Goal: Communication & Community: Answer question/provide support

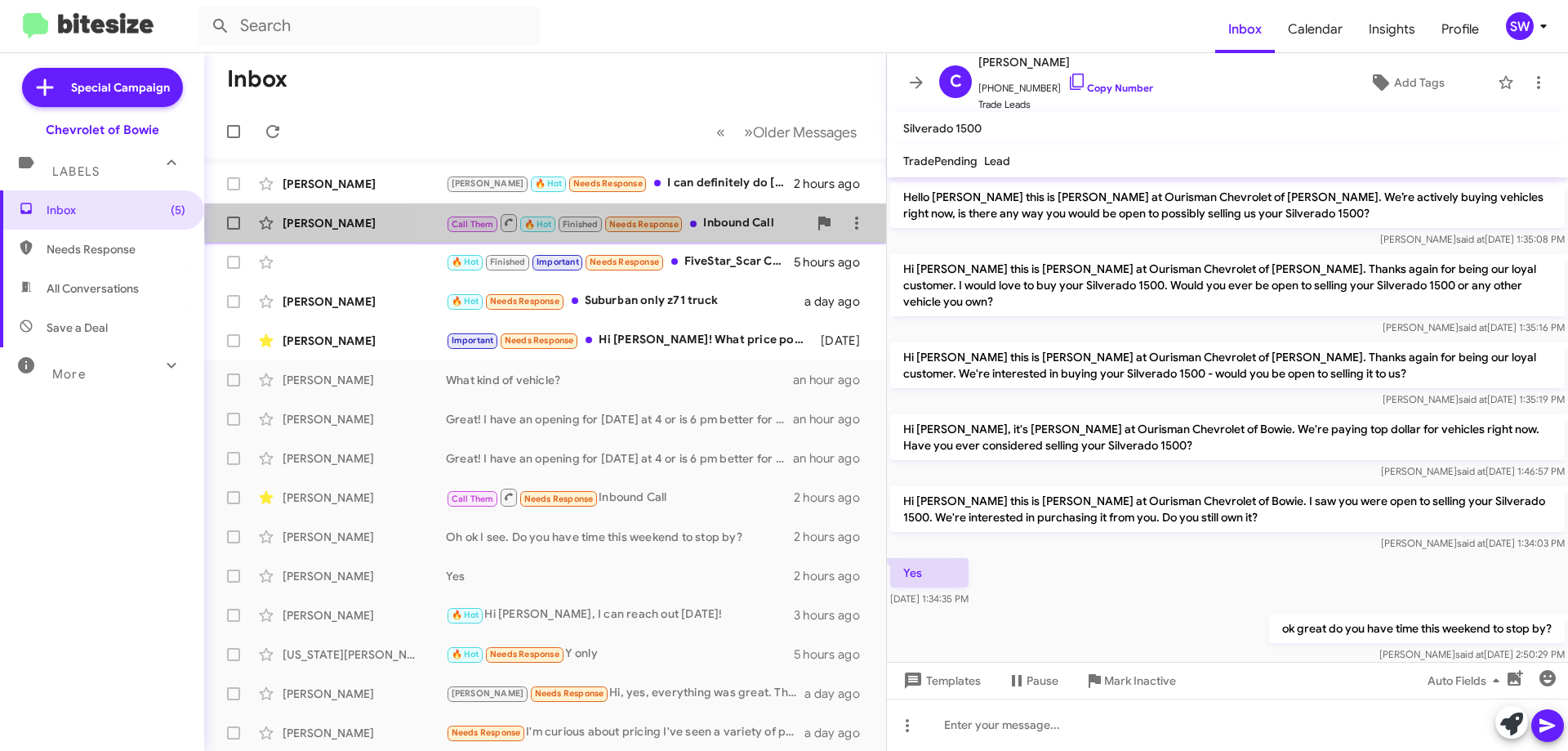
drag, startPoint x: 725, startPoint y: 223, endPoint x: 779, endPoint y: 224, distance: 54.0
click at [725, 224] on div "Call Them 🔥 Hot Finished Needs Response Inbound Call" at bounding box center [627, 223] width 362 height 21
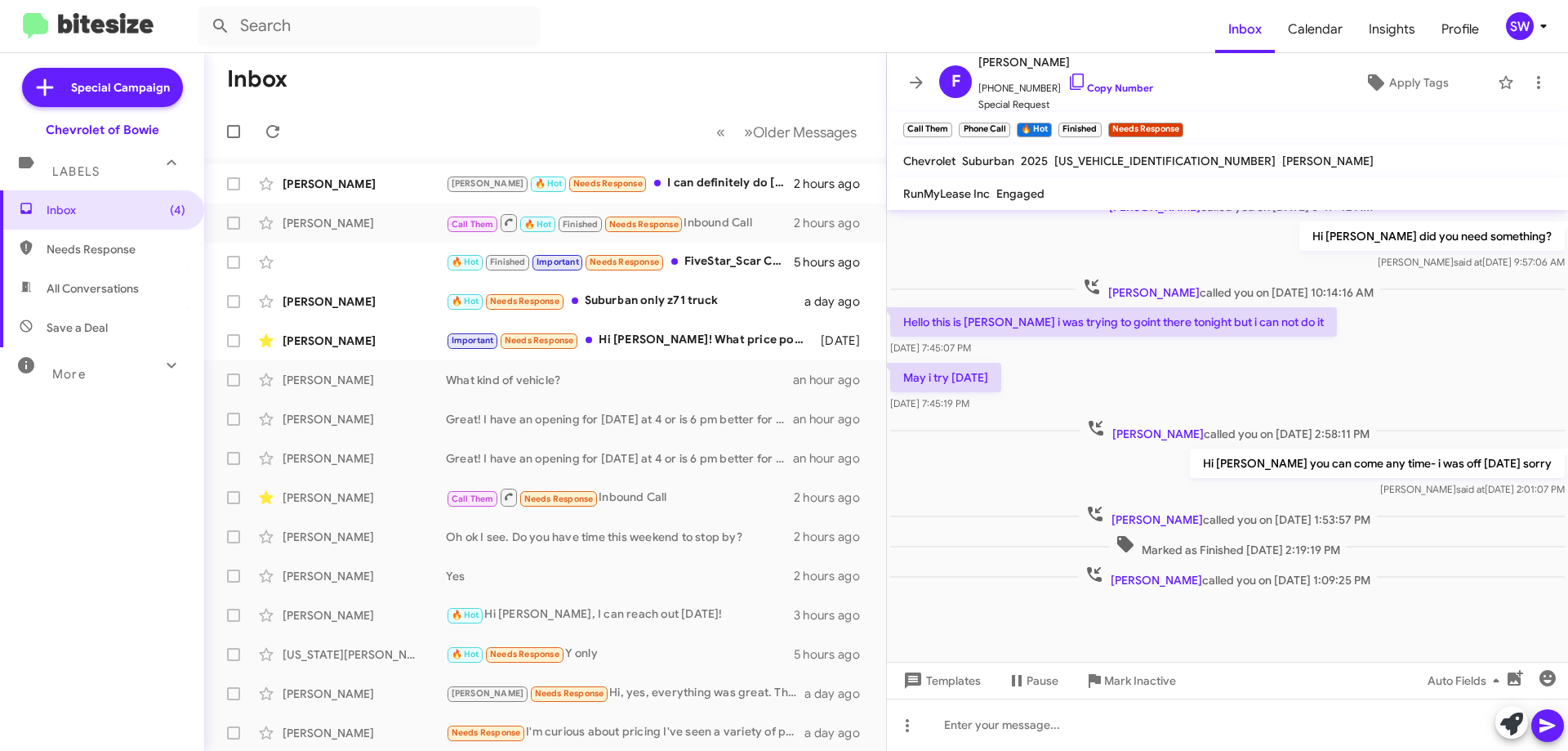
scroll to position [437, 0]
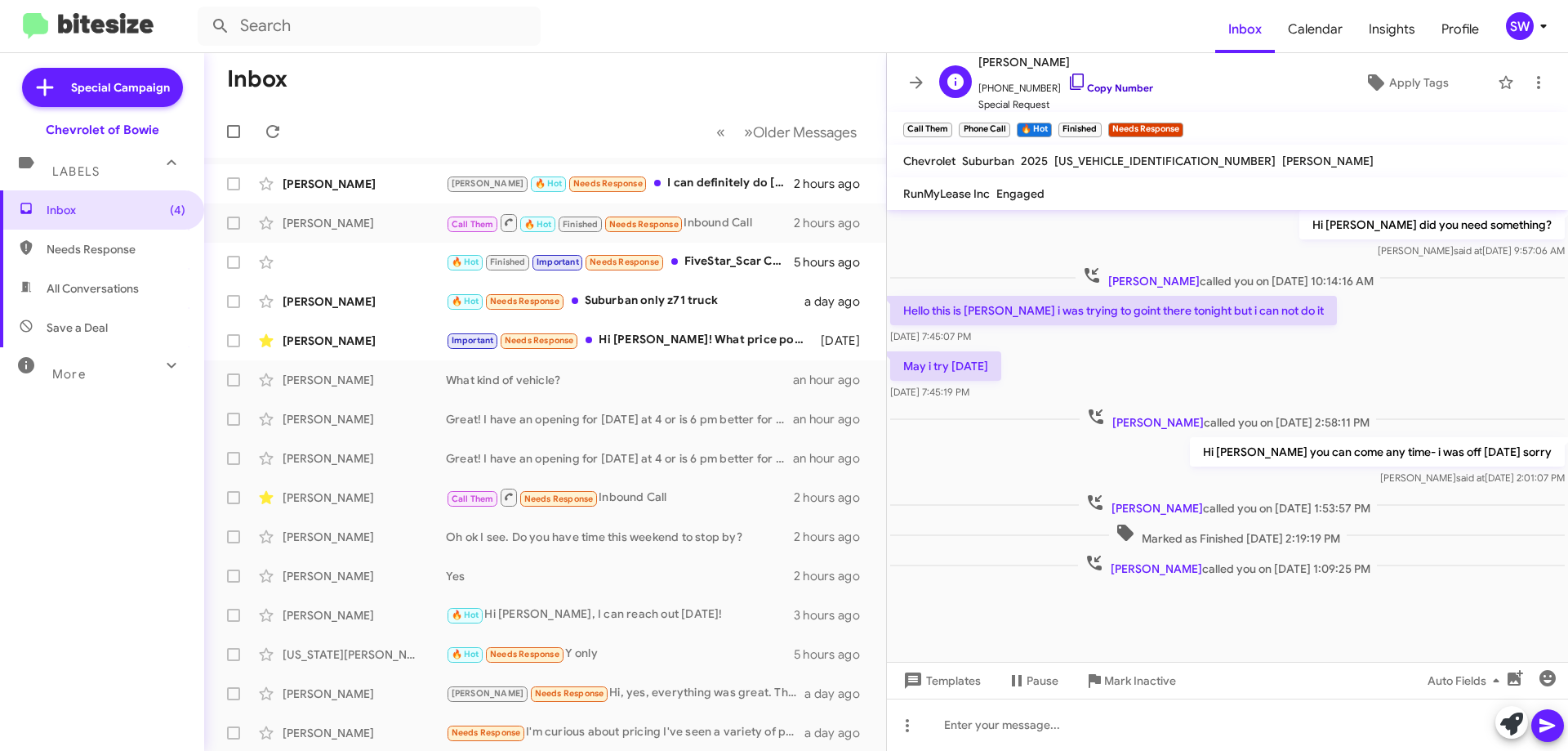
click at [1067, 80] on icon at bounding box center [1077, 81] width 20 height 20
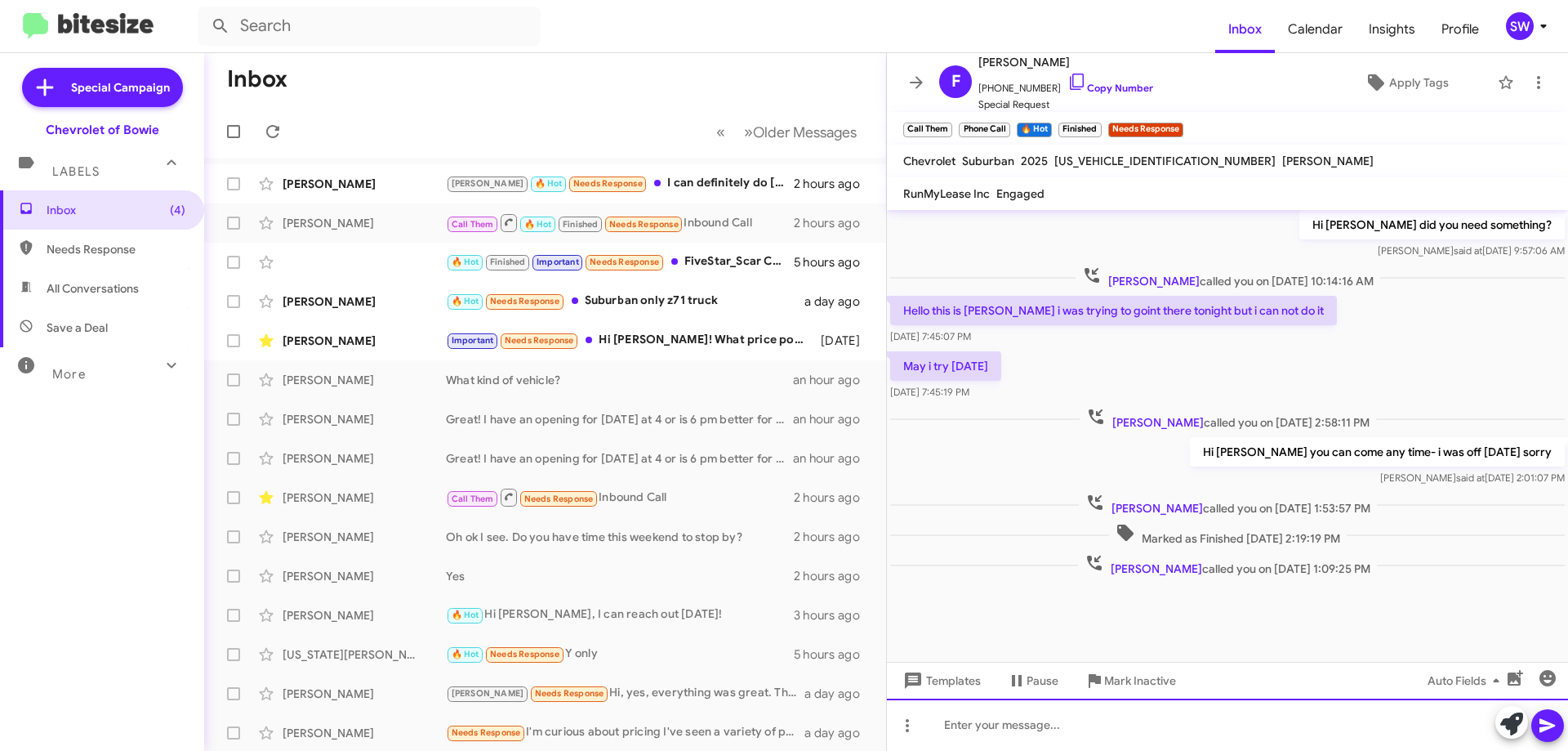
click at [1030, 720] on div at bounding box center [1227, 724] width 681 height 53
click at [1039, 734] on div at bounding box center [1227, 724] width 681 height 53
click at [1296, 724] on div "Hi [PERSON_NAME], the payoff was sent. It was sent for the full" at bounding box center [1227, 724] width 681 height 53
click at [1294, 721] on div "Hi [PERSON_NAME], the payoff was sent. It was sent for the full 28,300" at bounding box center [1227, 724] width 681 height 53
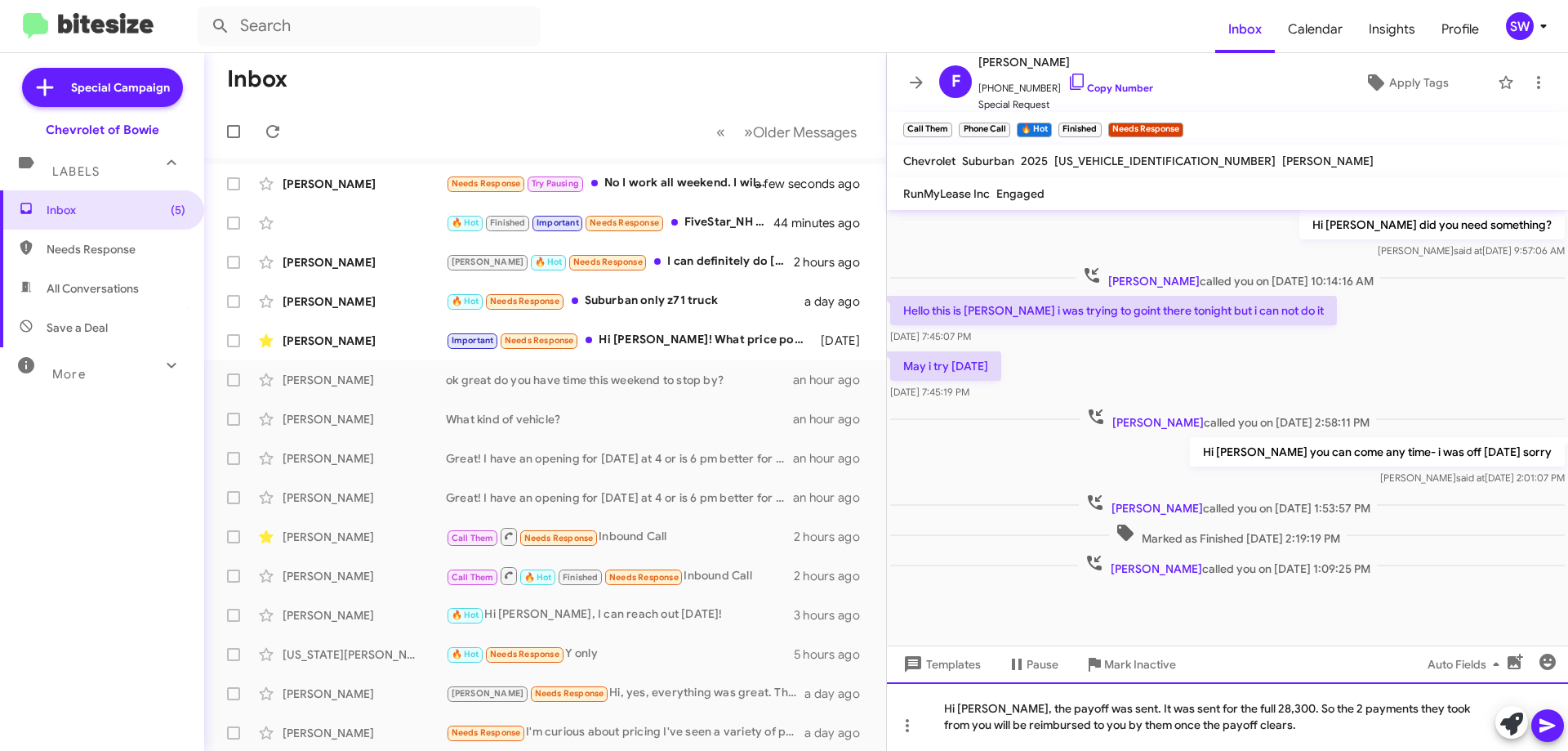
click at [1244, 709] on div "Hi [PERSON_NAME], the payoff was sent. It was sent for the full 28,300. So the …" at bounding box center [1227, 716] width 681 height 69
click at [1290, 724] on div "Hi [PERSON_NAME], the payoff was sent. It was sent for the full $28,300. So the…" at bounding box center [1227, 716] width 681 height 69
drag, startPoint x: 1547, startPoint y: 727, endPoint x: 1124, endPoint y: 721, distance: 423.0
click at [1124, 721] on div "Hi [PERSON_NAME], the payoff was sent. It was sent for the full $28,300. So the…" at bounding box center [1227, 716] width 681 height 69
click at [1320, 740] on div "Hi [PERSON_NAME], the payoff was sent. It was sent for the full $28,300. So the…" at bounding box center [1227, 716] width 681 height 69
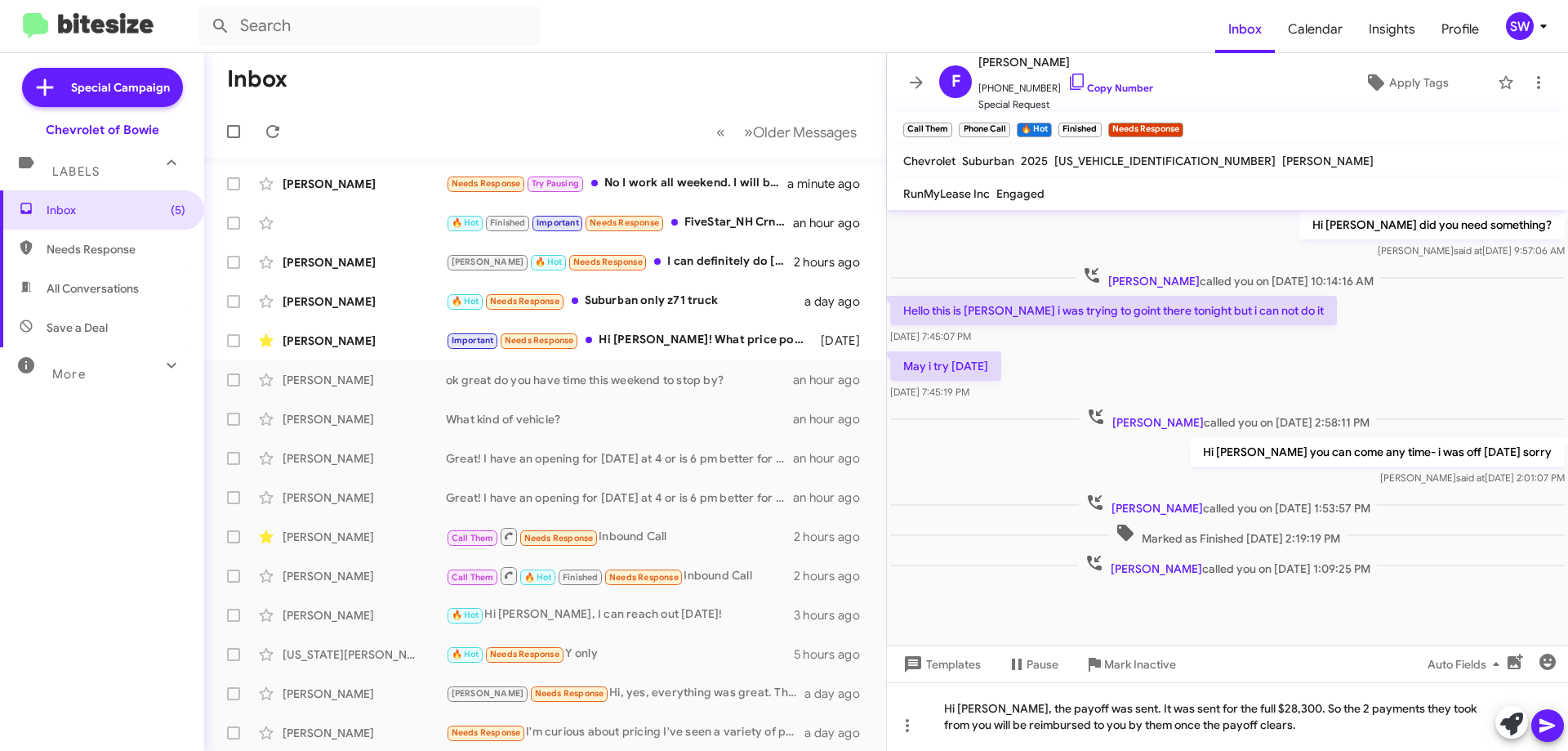
drag, startPoint x: 1546, startPoint y: 721, endPoint x: 1555, endPoint y: 710, distance: 14.2
click at [1549, 720] on icon at bounding box center [1547, 725] width 20 height 20
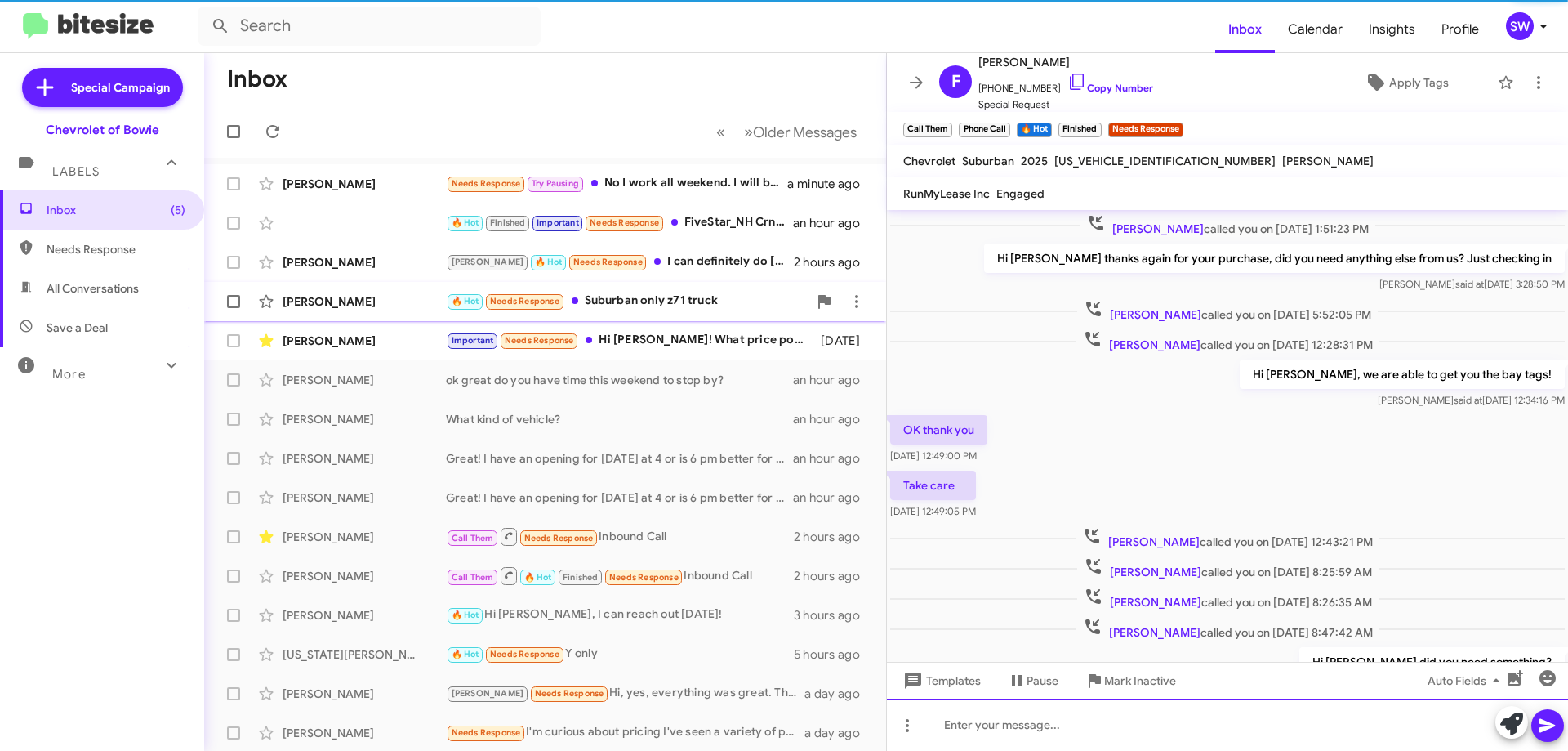
scroll to position [82, 0]
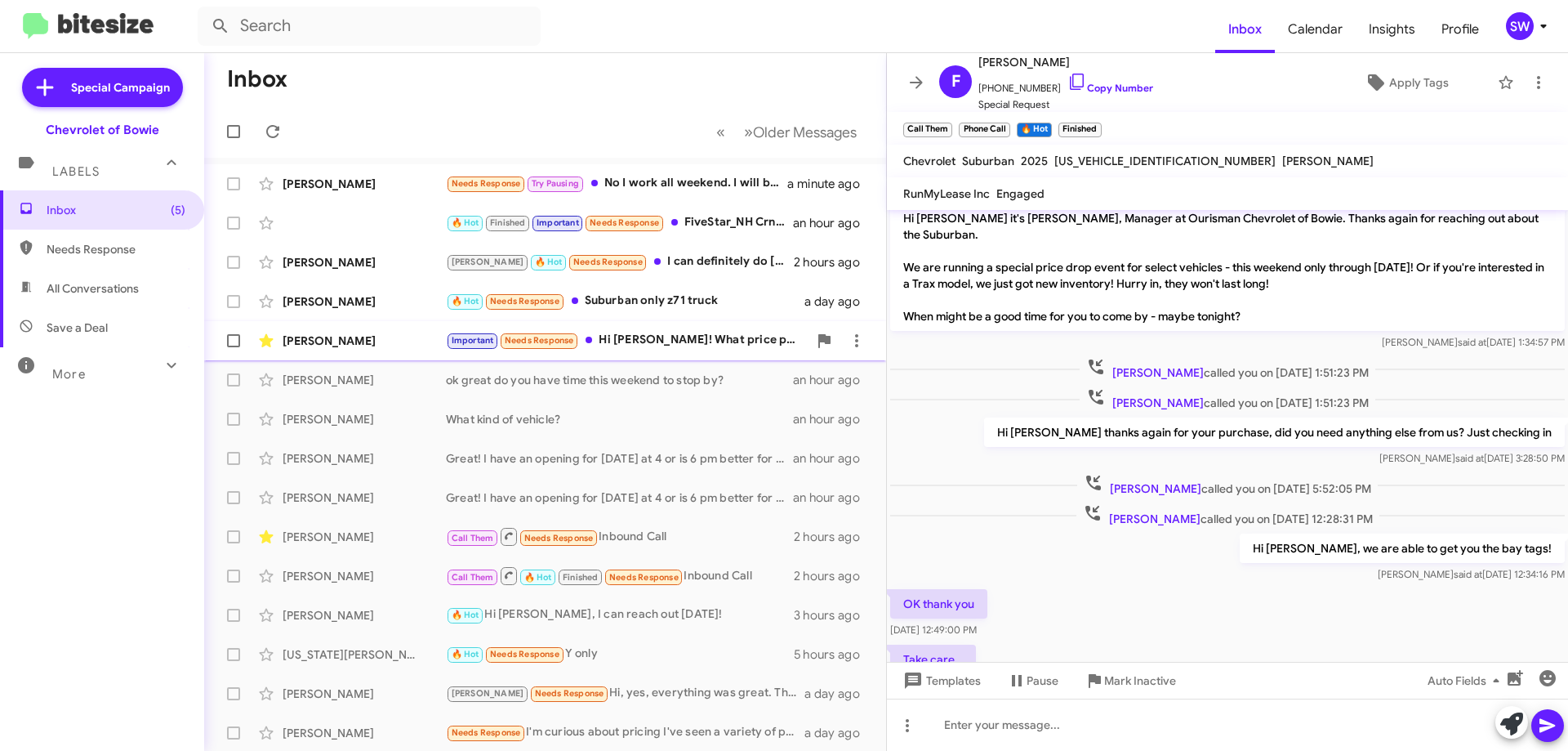
drag, startPoint x: 649, startPoint y: 333, endPoint x: 783, endPoint y: 312, distance: 135.6
click at [649, 334] on div "Important Needs Response Hi [PERSON_NAME]! What price point were you thinking." at bounding box center [627, 340] width 362 height 19
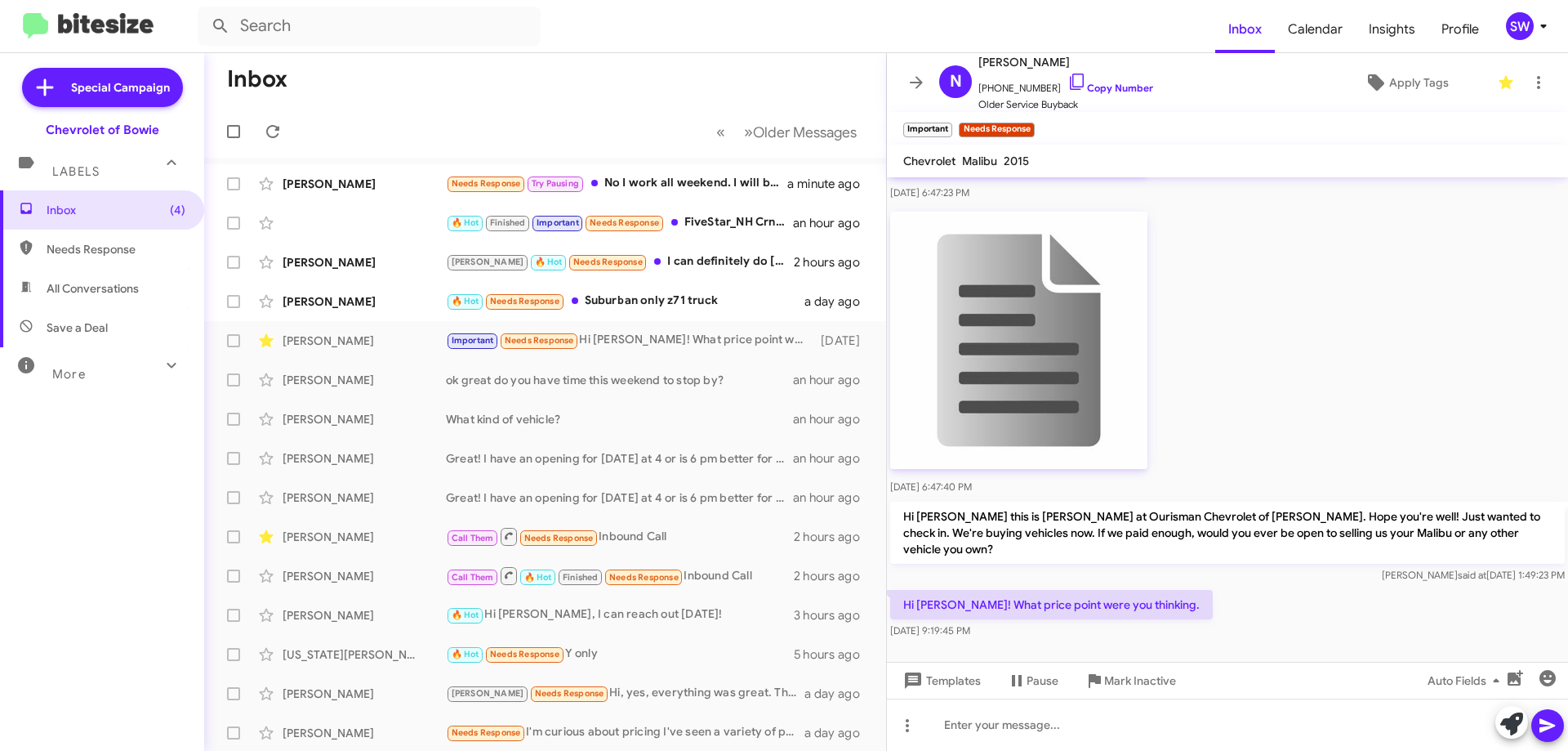
scroll to position [611, 0]
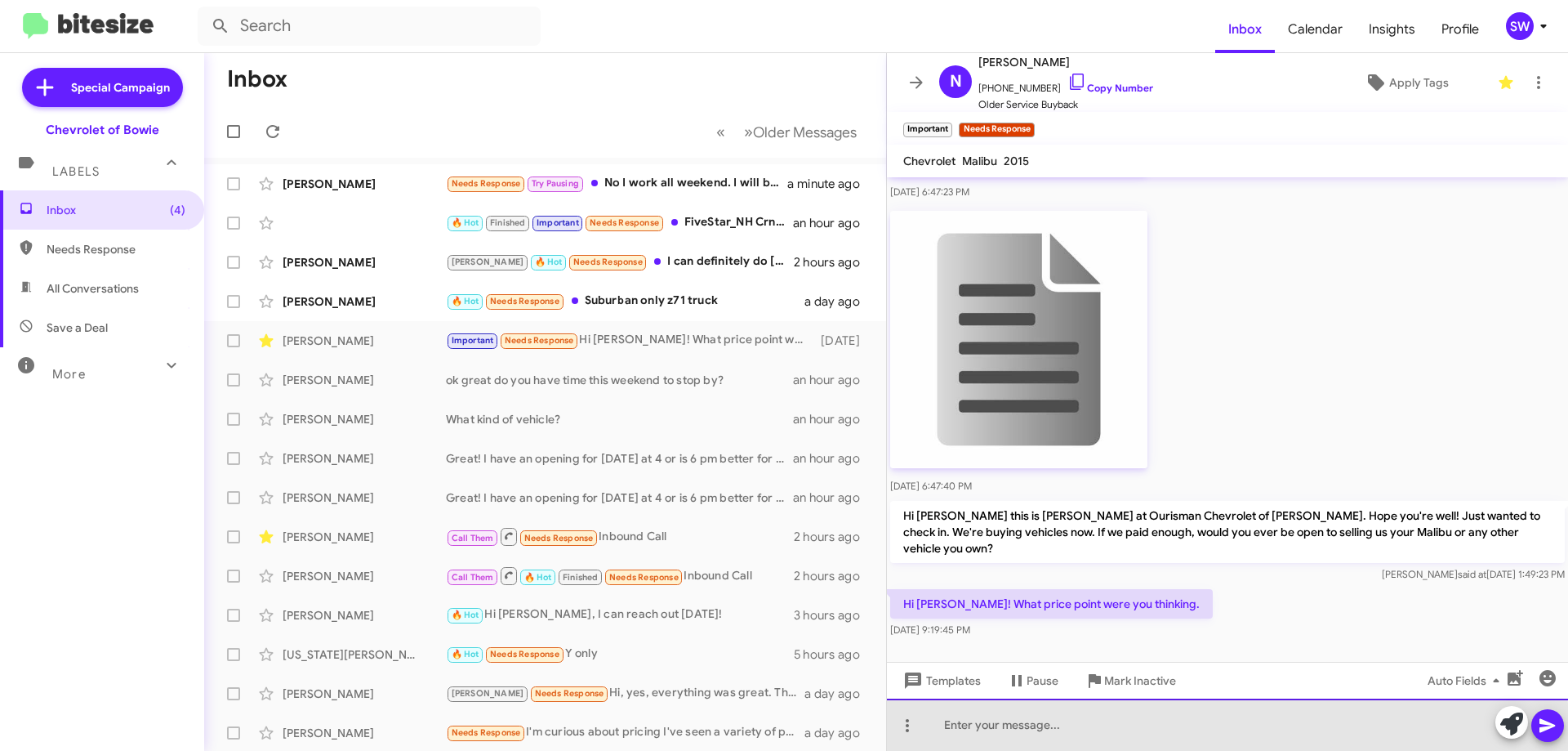
drag, startPoint x: 1017, startPoint y: 732, endPoint x: 1097, endPoint y: 695, distance: 88.1
click at [1023, 732] on div at bounding box center [1227, 724] width 681 height 53
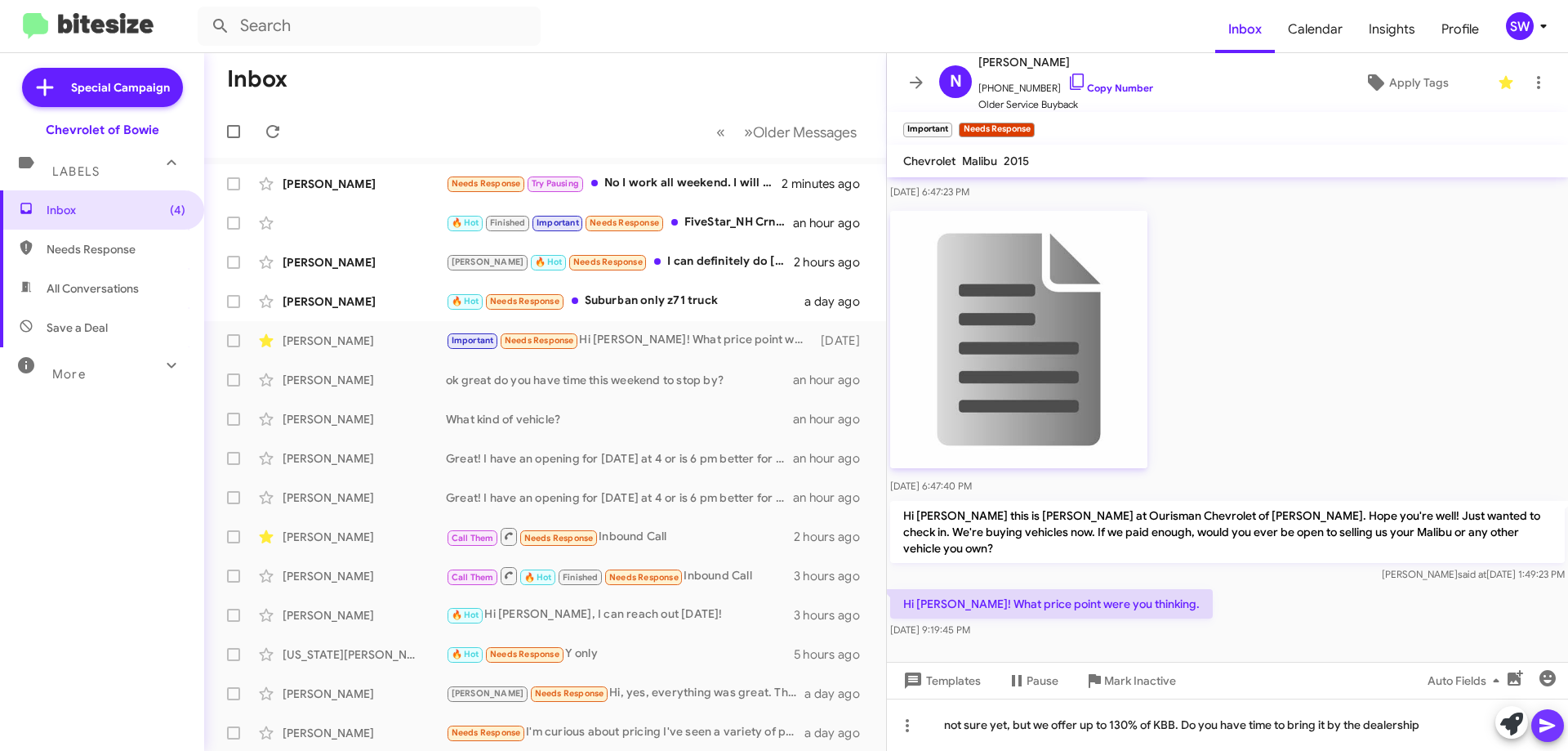
click at [1552, 720] on icon at bounding box center [1547, 725] width 20 height 20
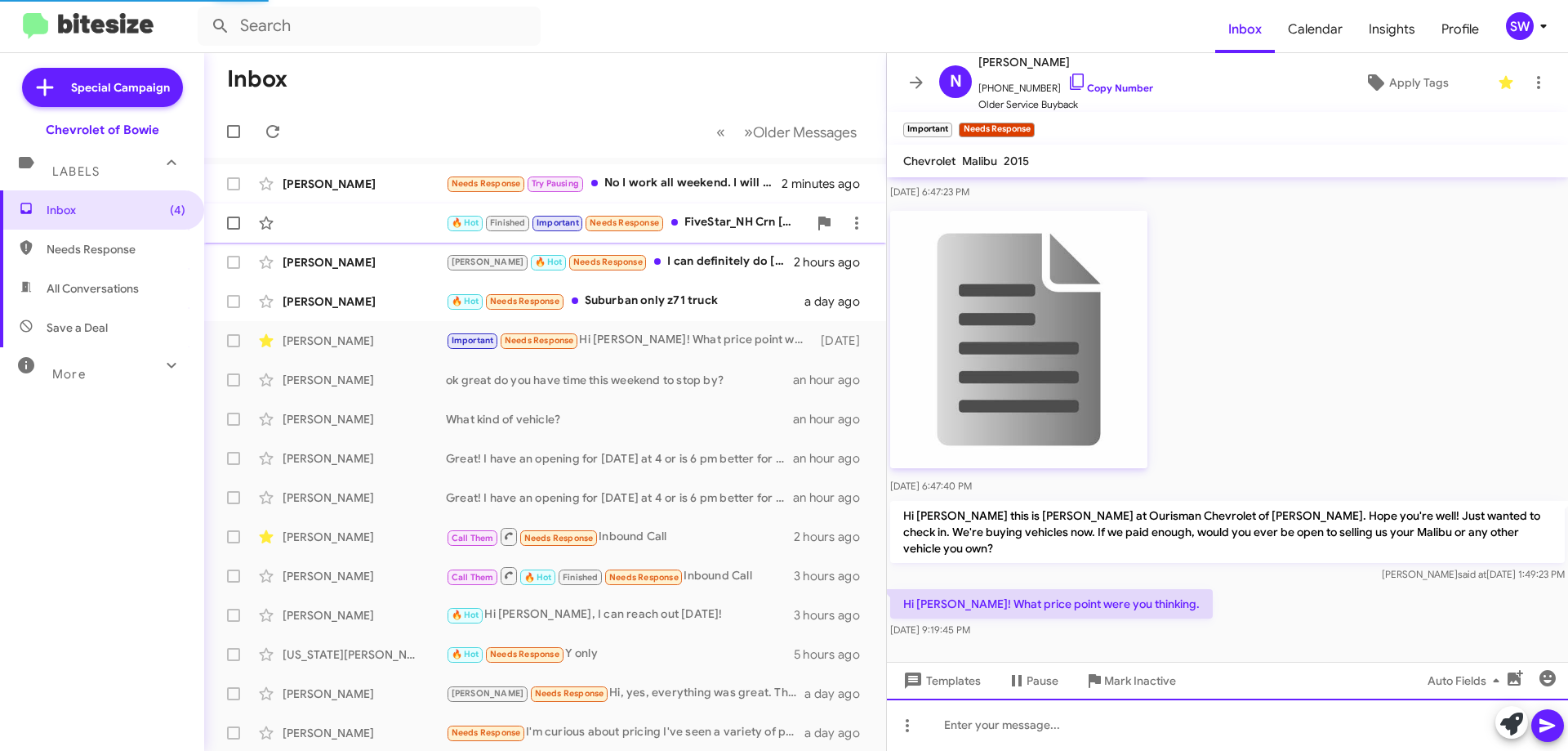
scroll to position [0, 0]
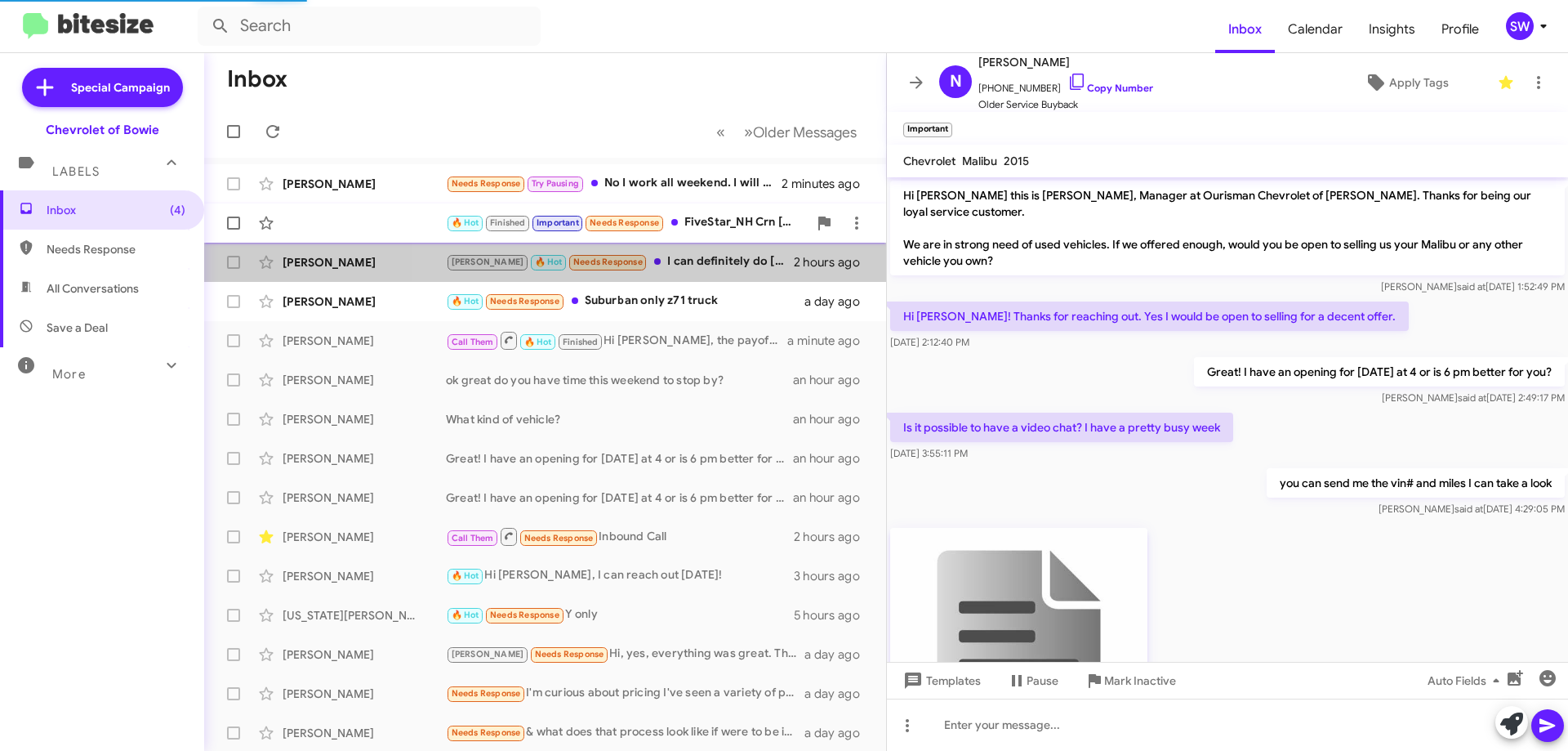
drag, startPoint x: 667, startPoint y: 263, endPoint x: 726, endPoint y: 232, distance: 66.6
click at [671, 256] on div "[PERSON_NAME] 🔥 Hot Needs Response I can definitely do [DATE]" at bounding box center [620, 262] width 348 height 19
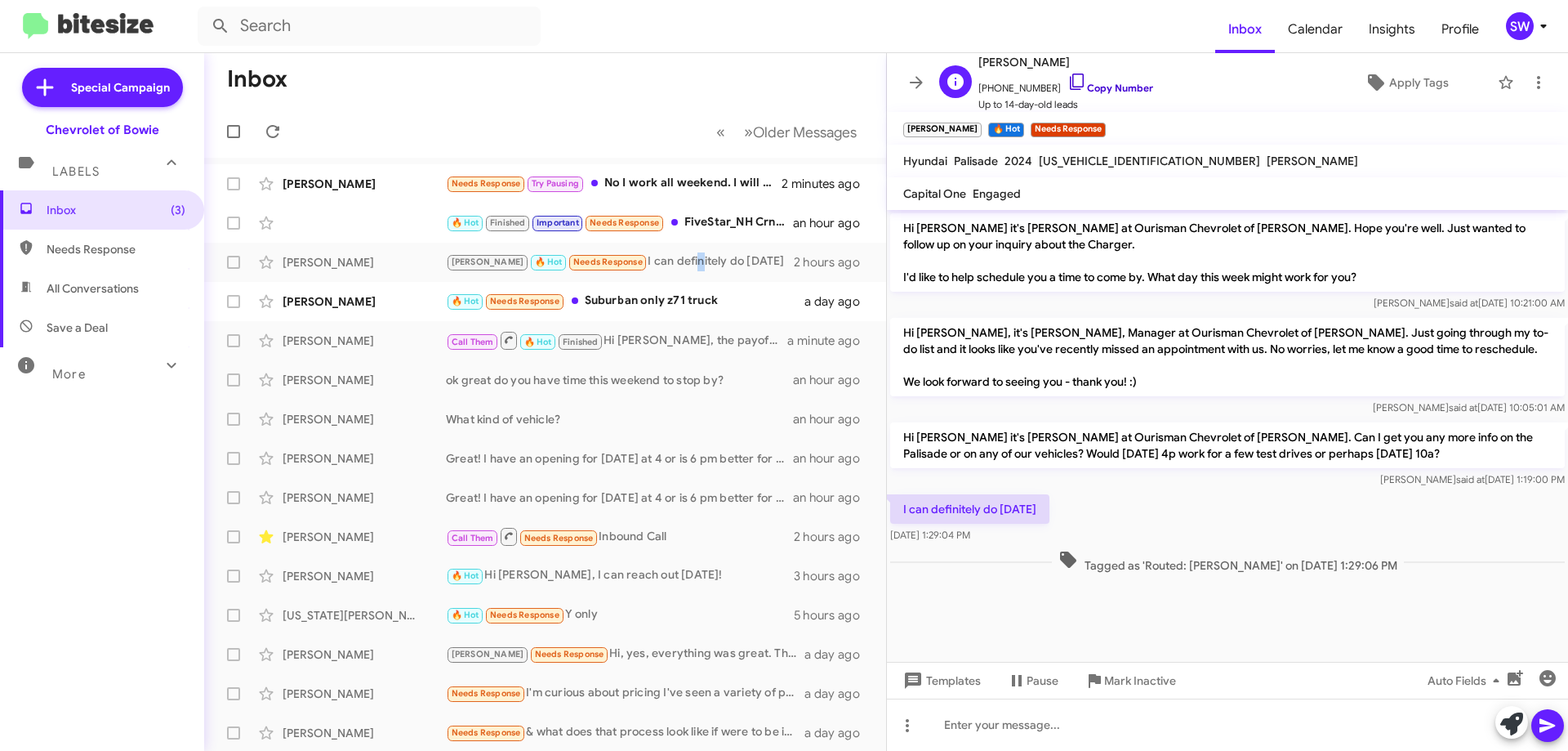
click at [1067, 78] on icon at bounding box center [1077, 81] width 20 height 20
click at [1067, 82] on icon at bounding box center [1077, 81] width 20 height 20
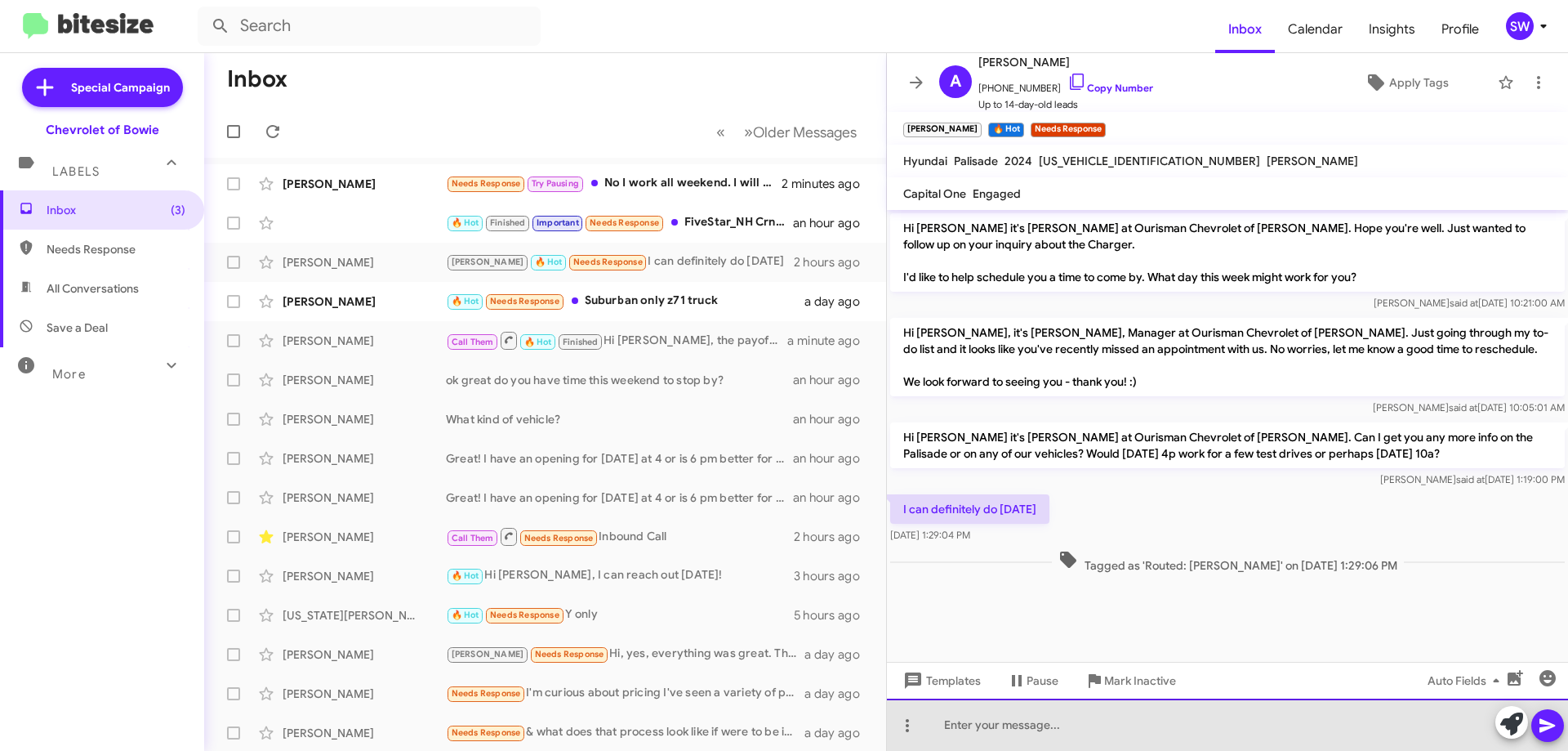
click at [960, 723] on div at bounding box center [1227, 724] width 681 height 53
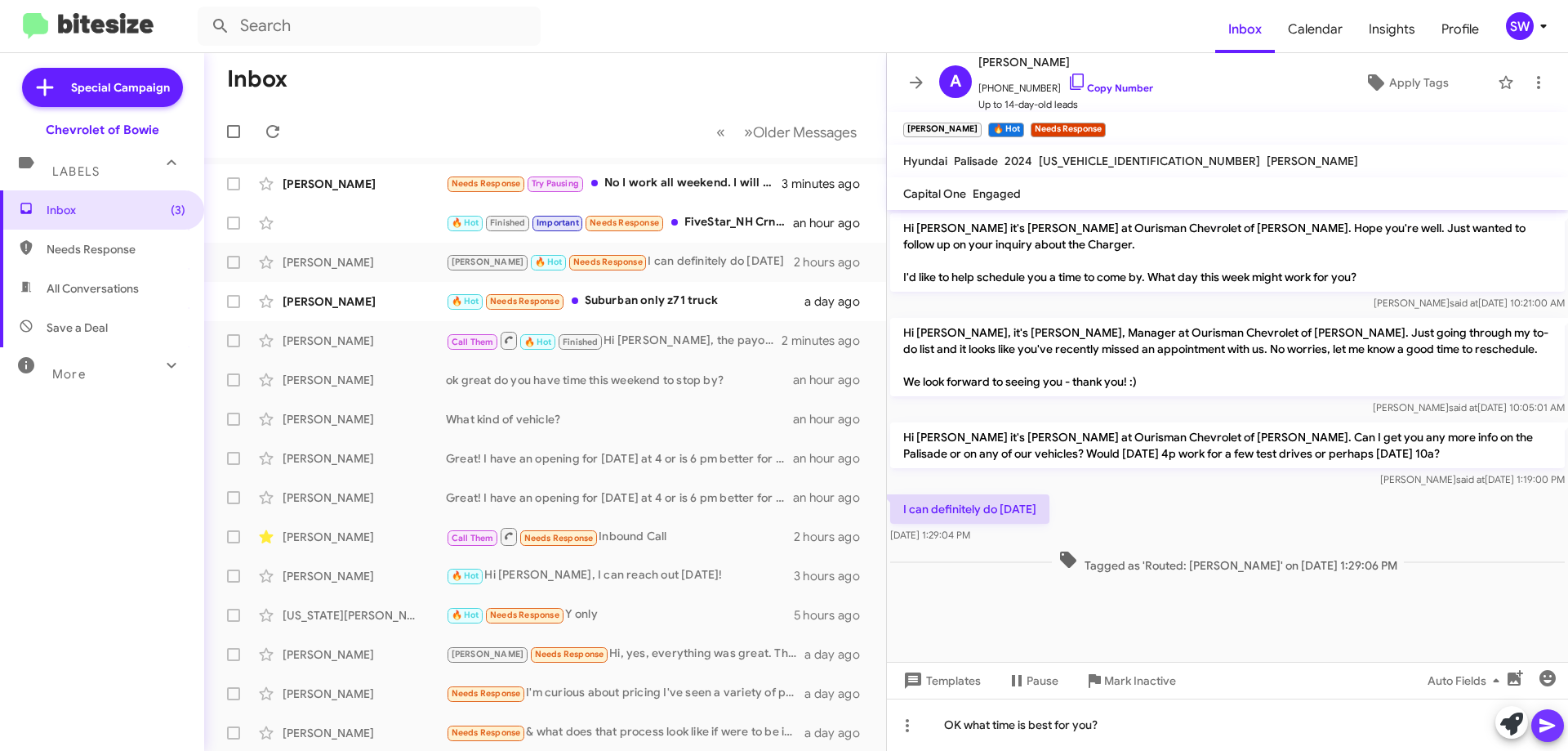
click at [1547, 725] on icon at bounding box center [1547, 725] width 20 height 20
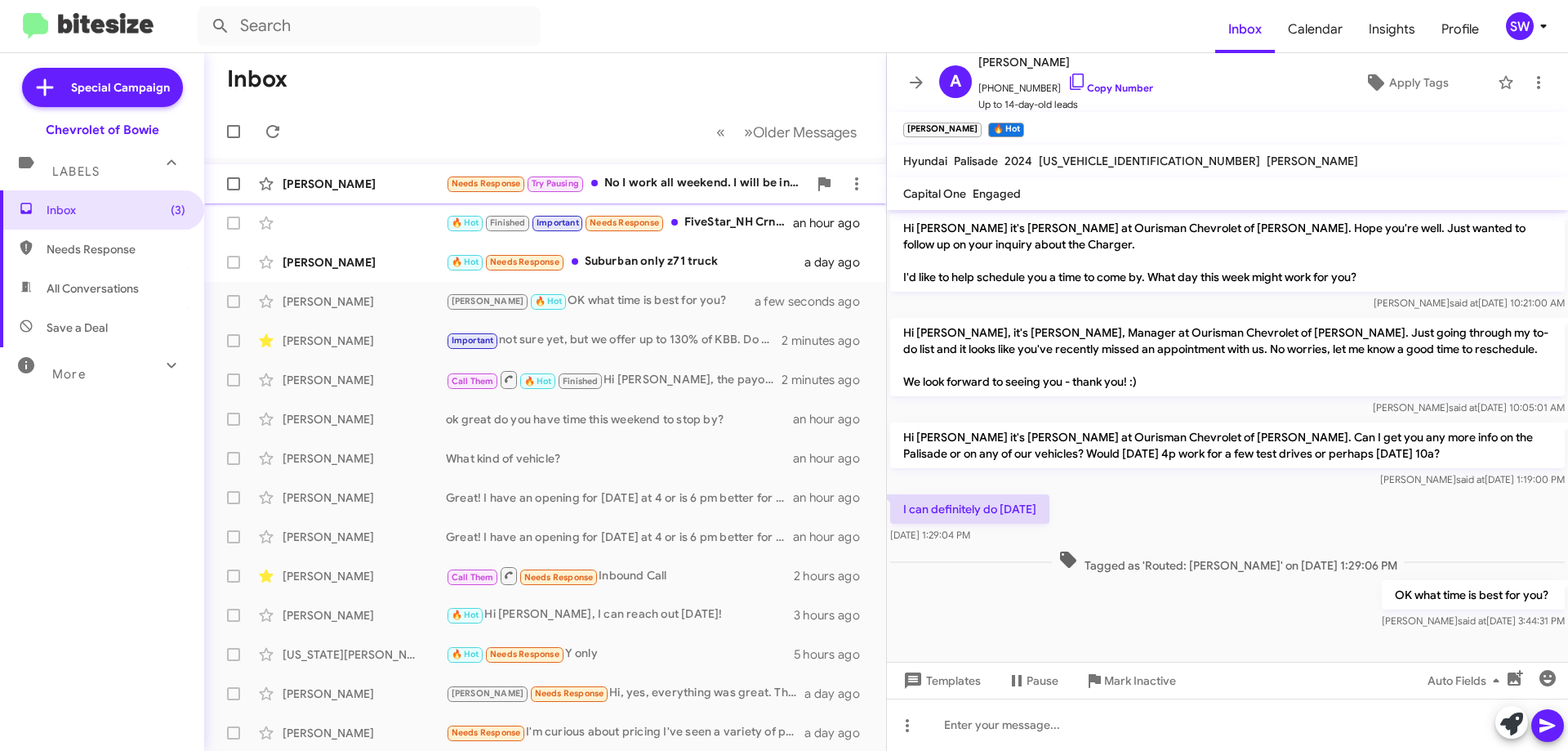
click at [664, 192] on div "Needs Response Try Pausing No I work all weekend. I will be in touch once I hav…" at bounding box center [627, 184] width 362 height 19
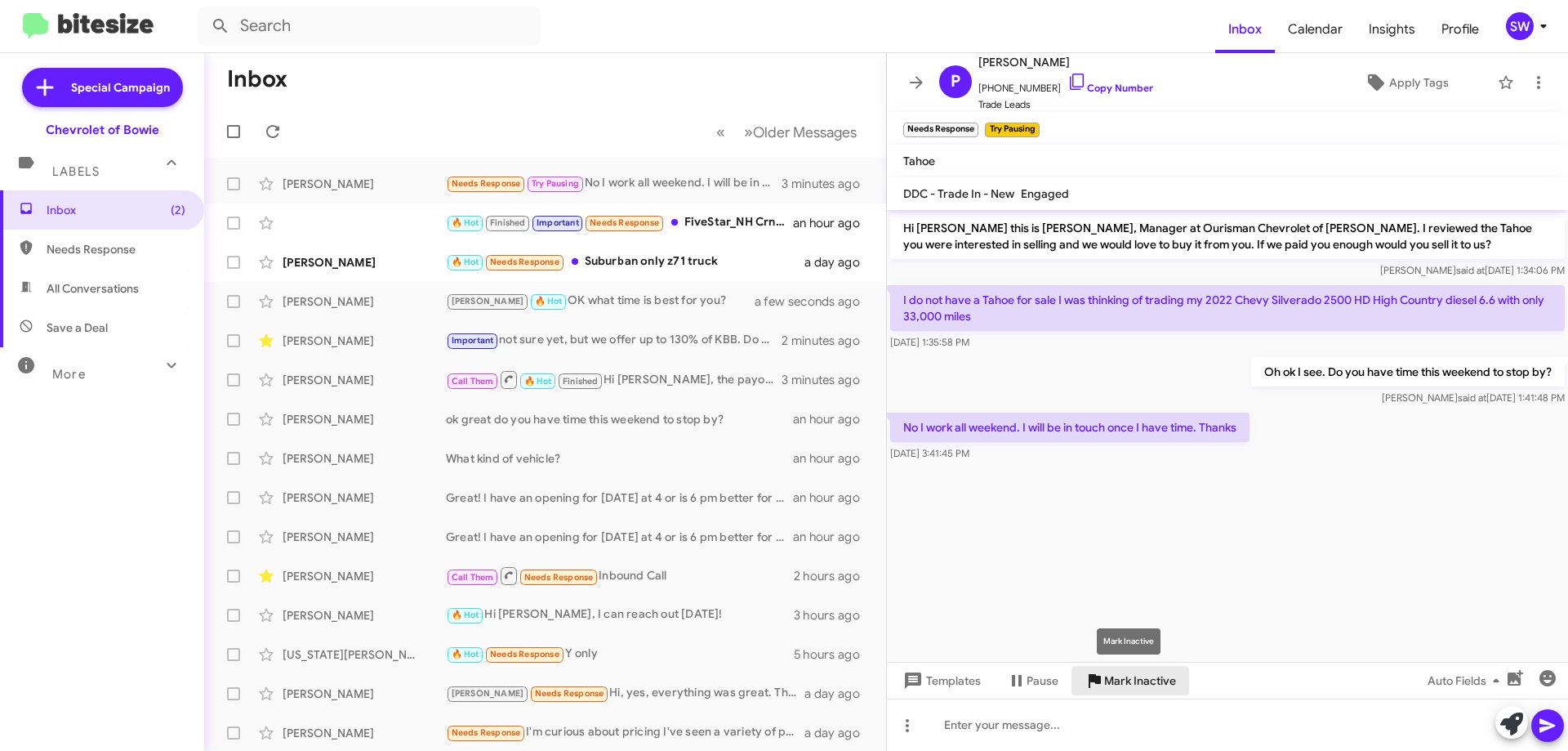
drag, startPoint x: 1124, startPoint y: 681, endPoint x: 1051, endPoint y: 562, distance: 139.6
click at [1124, 680] on span "Mark Inactive" at bounding box center [1140, 680] width 72 height 29
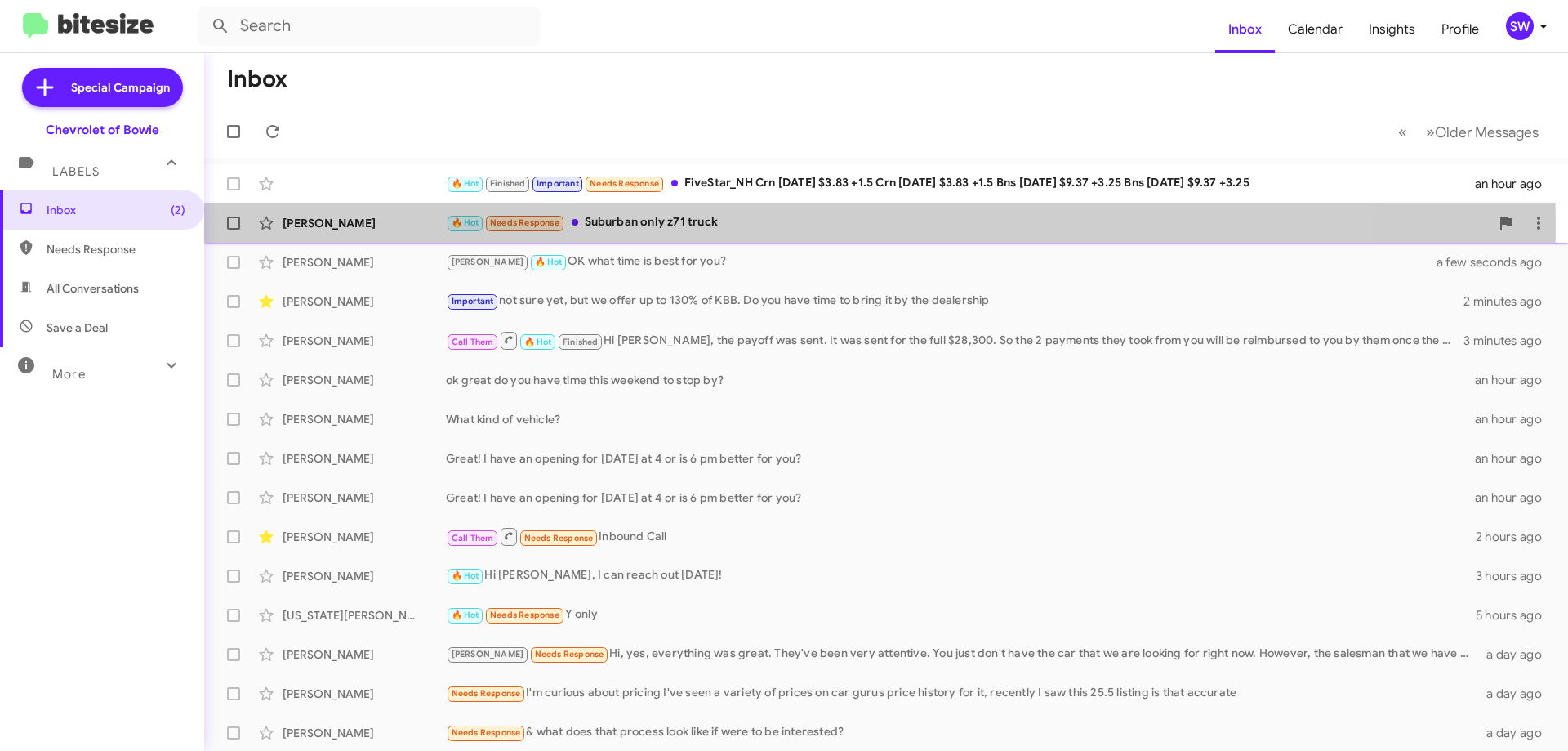
drag, startPoint x: 634, startPoint y: 228, endPoint x: 682, endPoint y: 224, distance: 48.2
click at [637, 226] on div "🔥 Hot Needs Response Suburban only z71 truck" at bounding box center [968, 223] width 1044 height 19
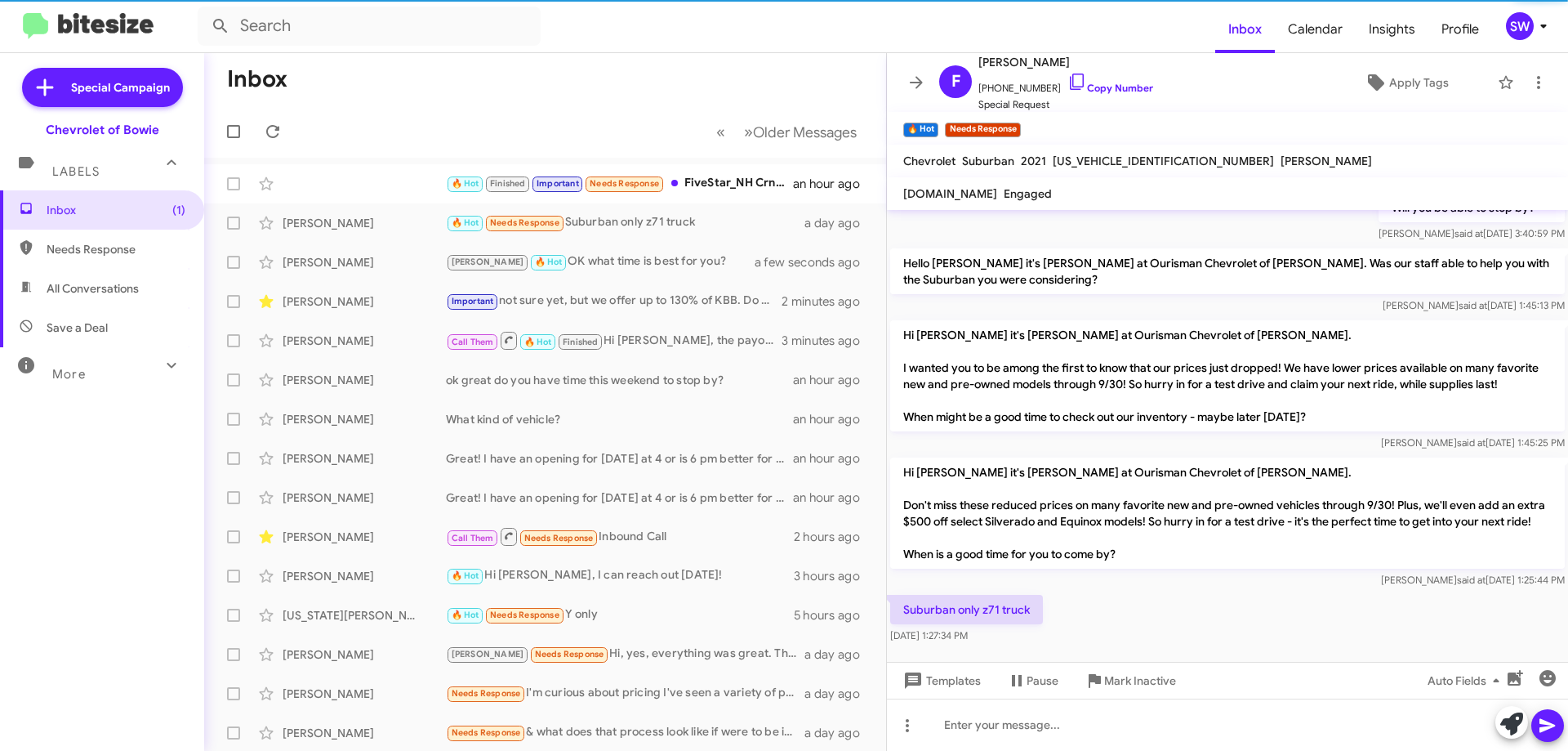
scroll to position [768, 0]
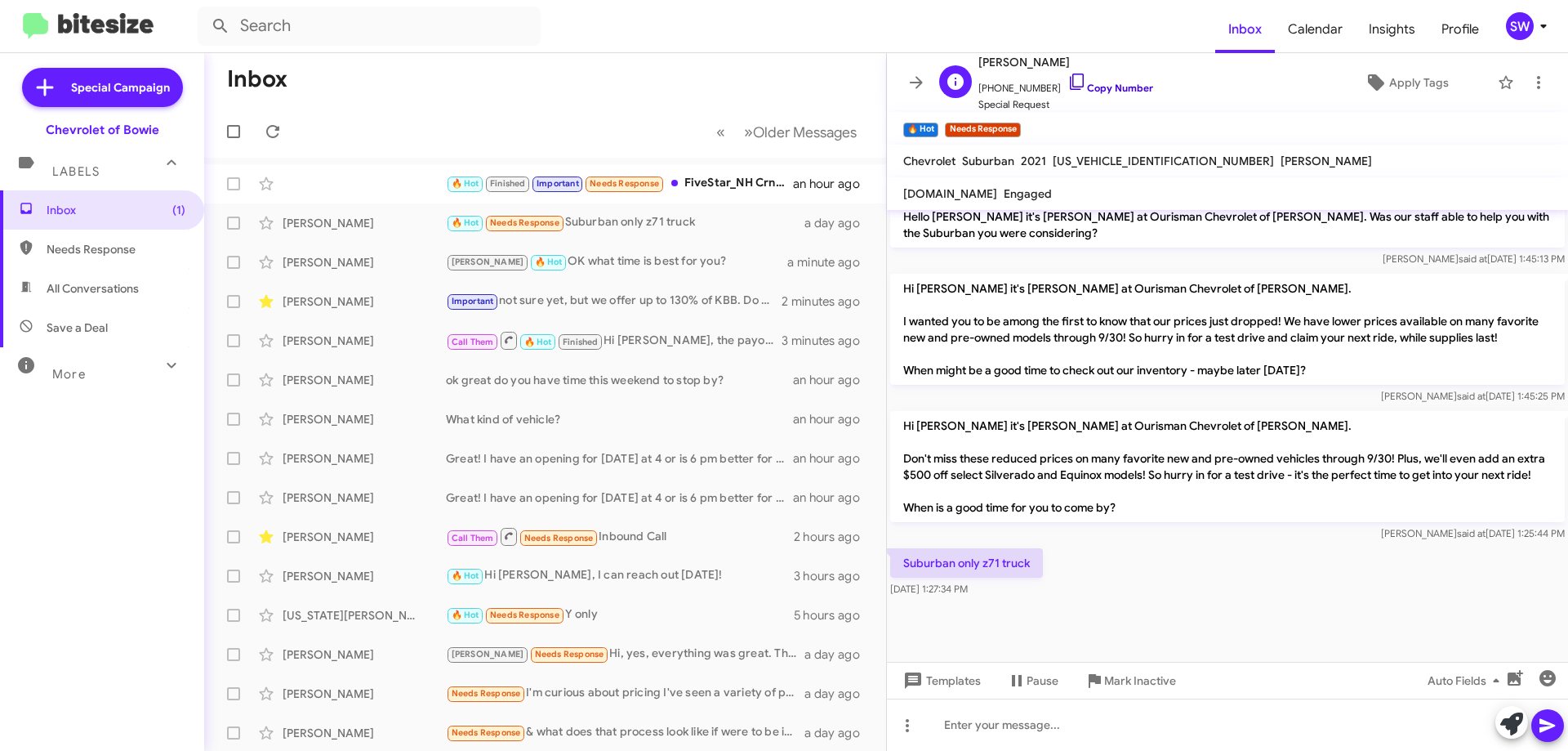
click at [1067, 77] on icon at bounding box center [1077, 81] width 20 height 20
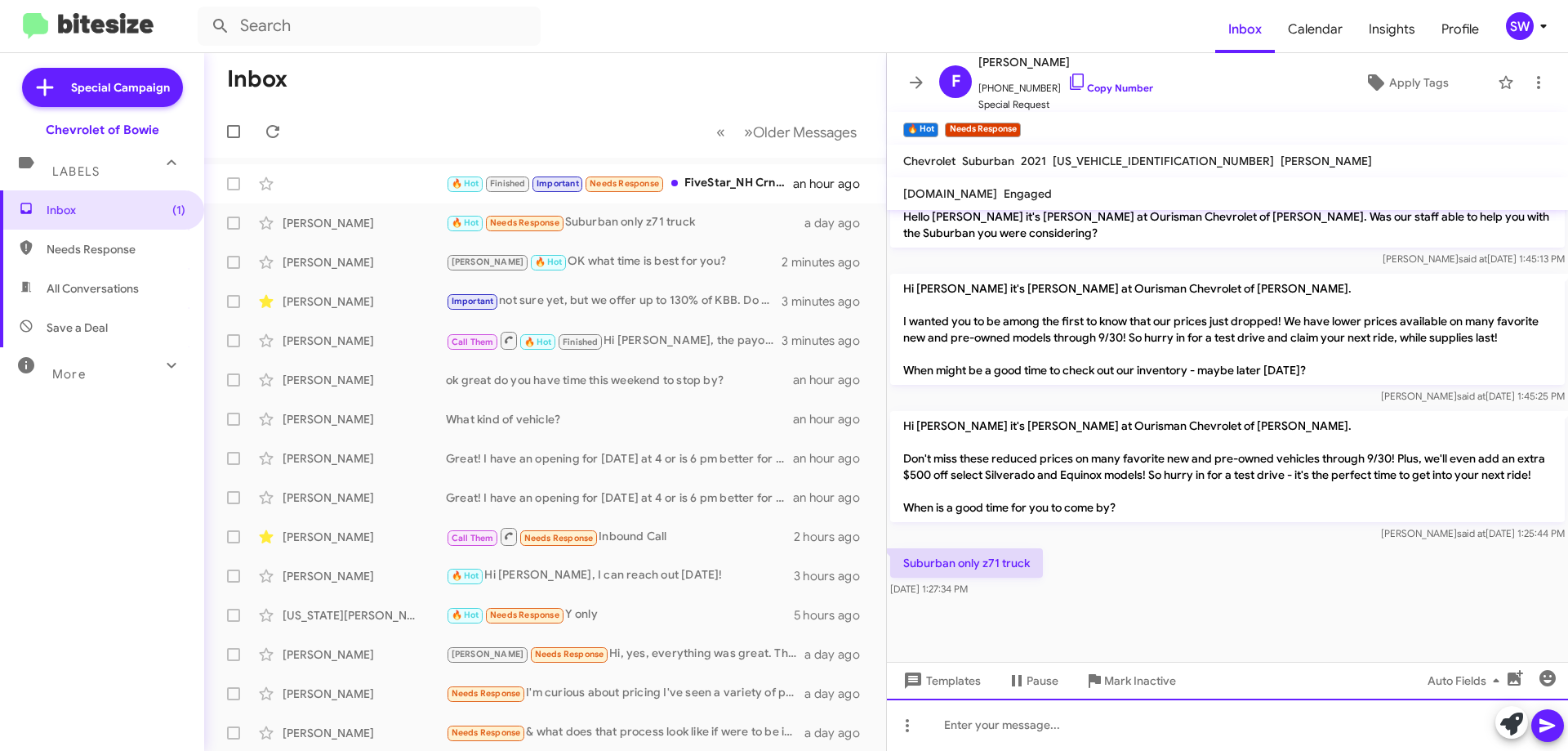
paste div
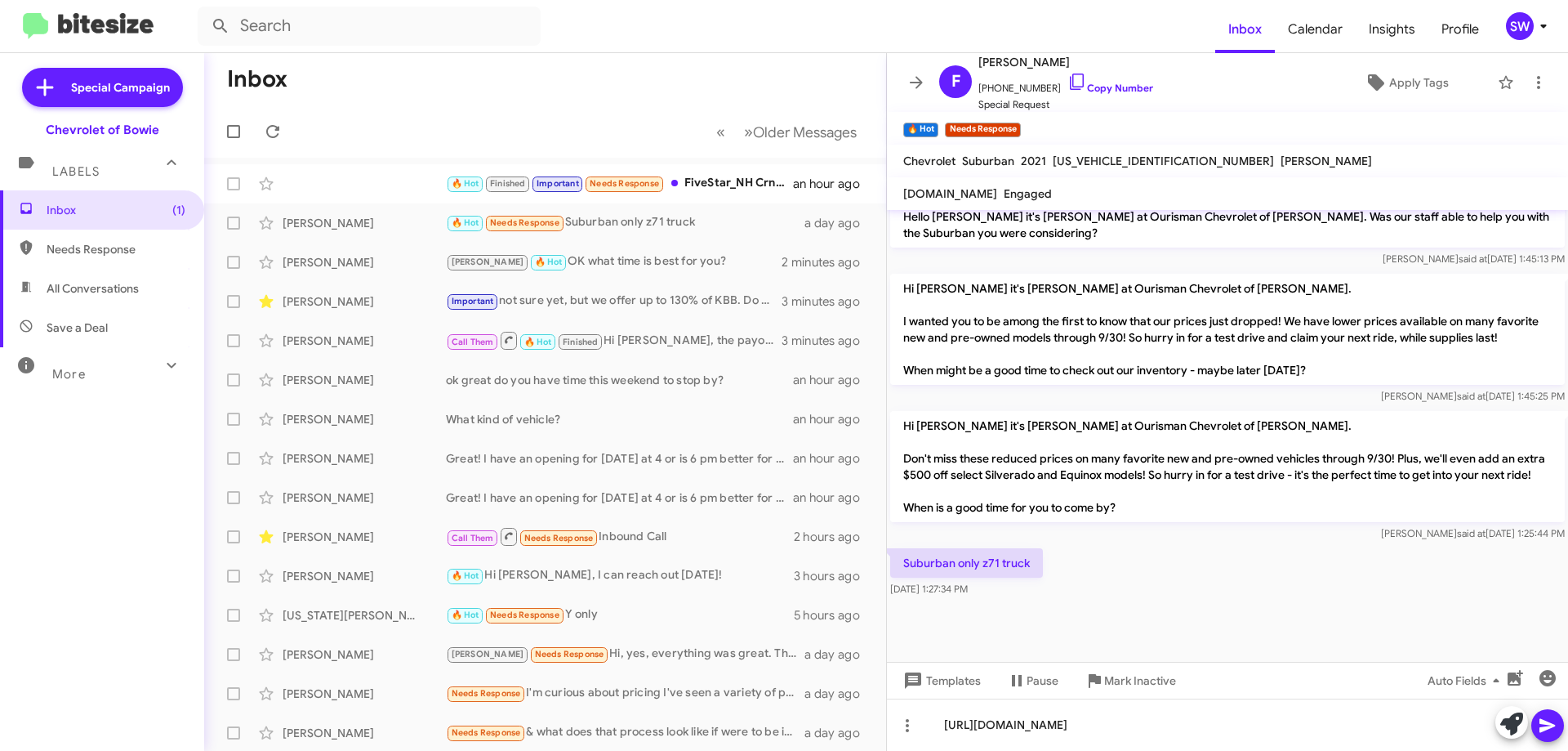
drag, startPoint x: 1546, startPoint y: 726, endPoint x: 1525, endPoint y: 707, distance: 28.3
click at [1541, 722] on icon at bounding box center [1547, 726] width 16 height 14
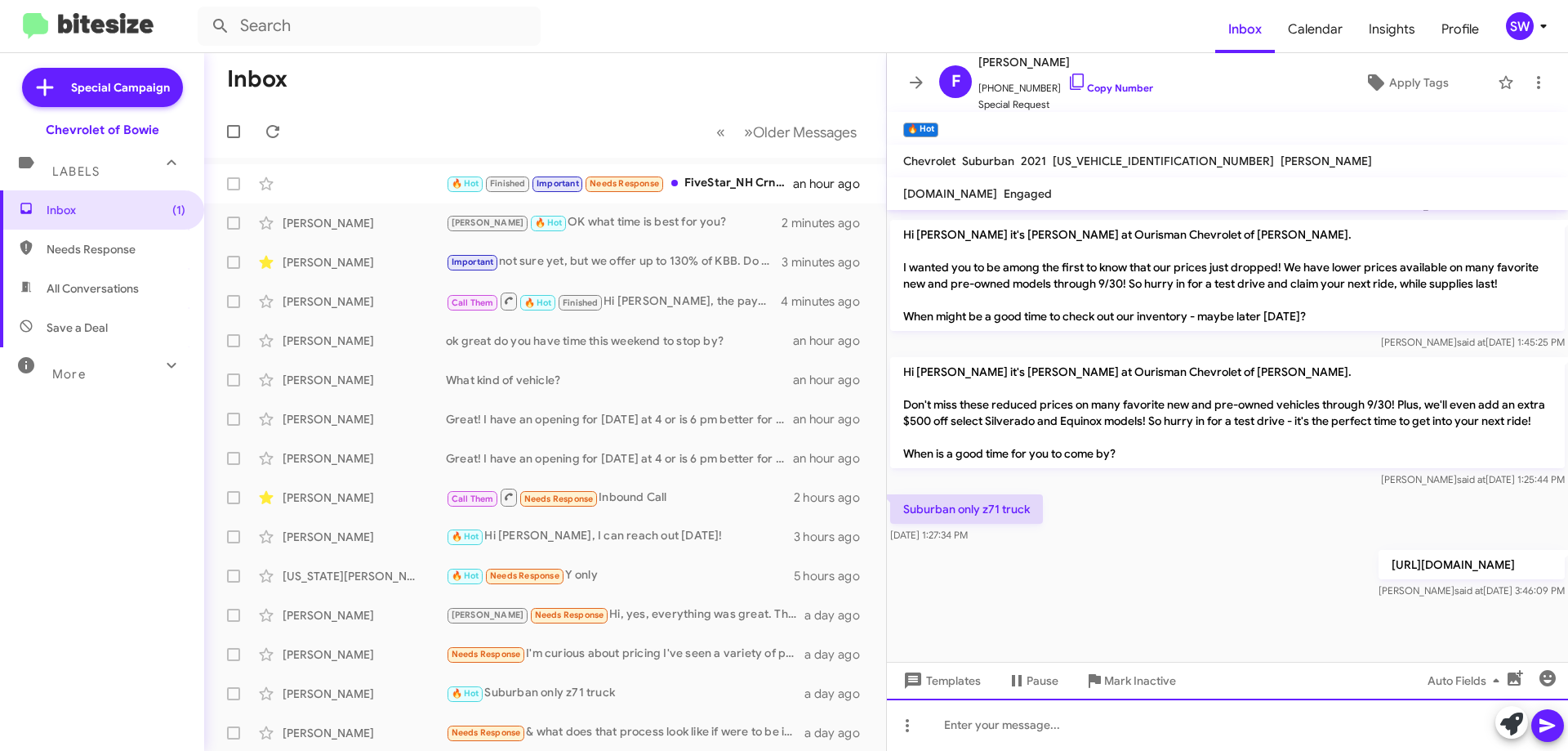
scroll to position [828, 0]
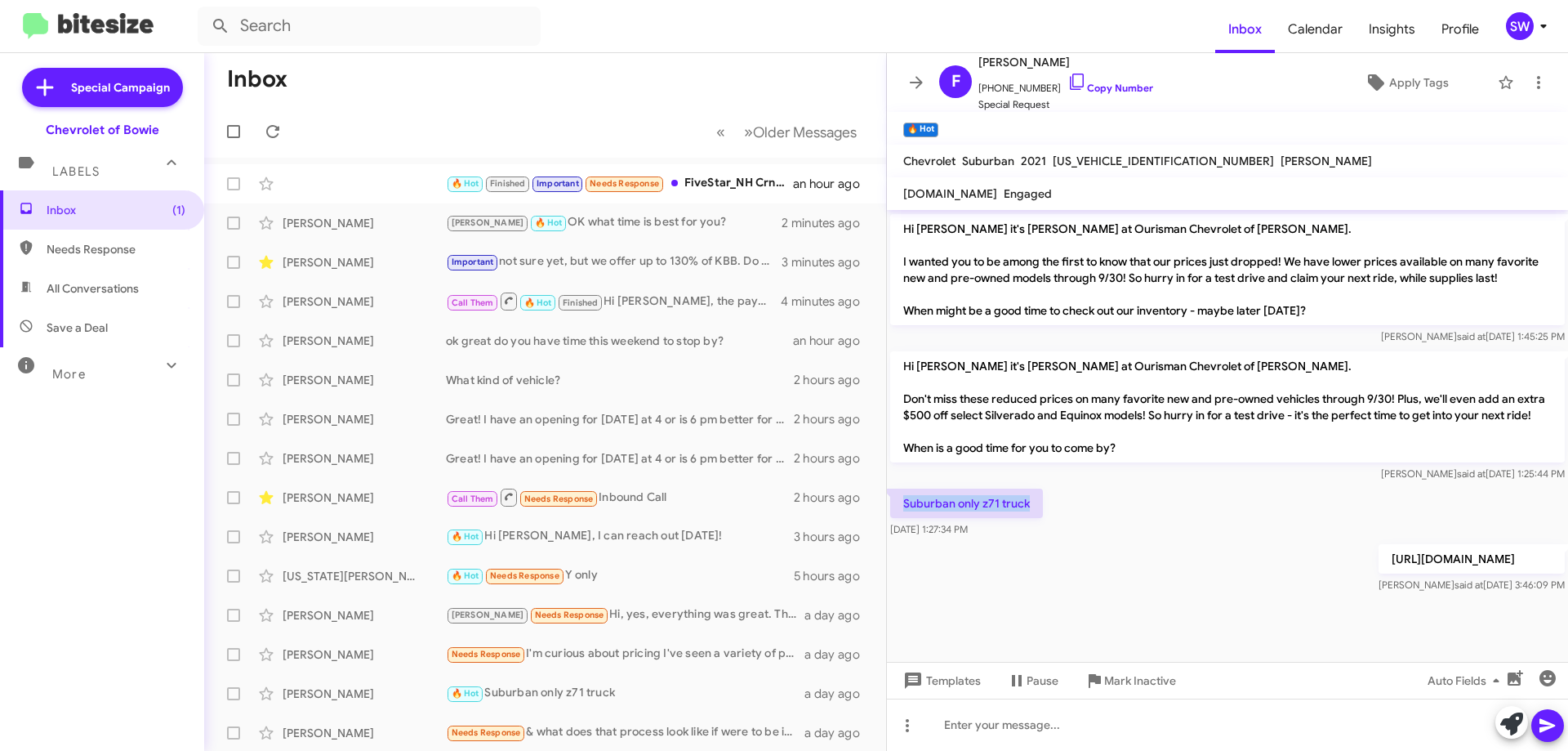
drag, startPoint x: 1028, startPoint y: 505, endPoint x: 899, endPoint y: 503, distance: 129.0
click at [899, 503] on p "Suburban only z71 truck" at bounding box center [967, 503] width 153 height 29
drag, startPoint x: 910, startPoint y: 499, endPoint x: 923, endPoint y: 497, distance: 13.2
copy p "Suburban only z71 truck"
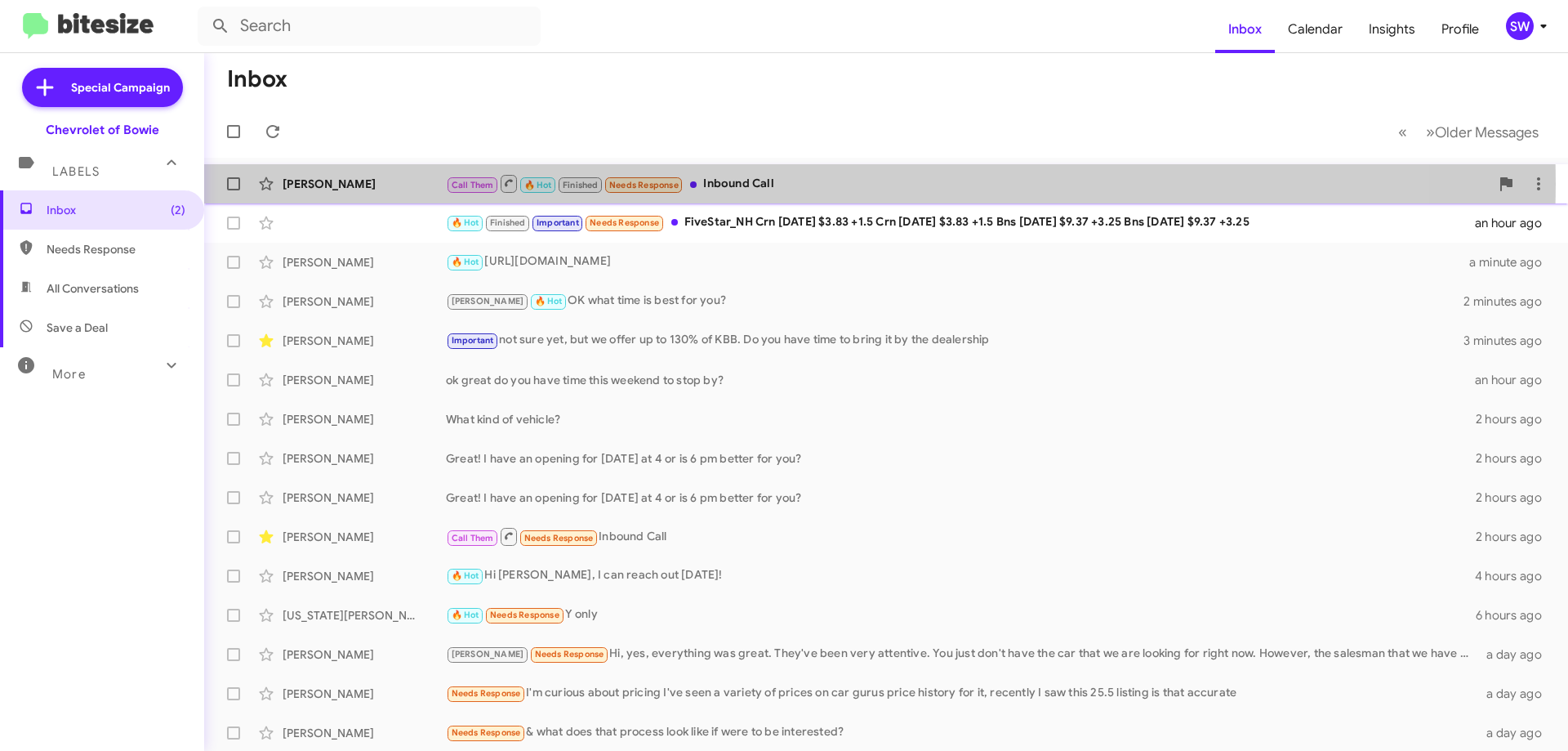
drag, startPoint x: 766, startPoint y: 183, endPoint x: 820, endPoint y: 172, distance: 55.1
click at [767, 184] on div "Call Them 🔥 Hot Finished Needs Response Inbound Call" at bounding box center [968, 184] width 1044 height 21
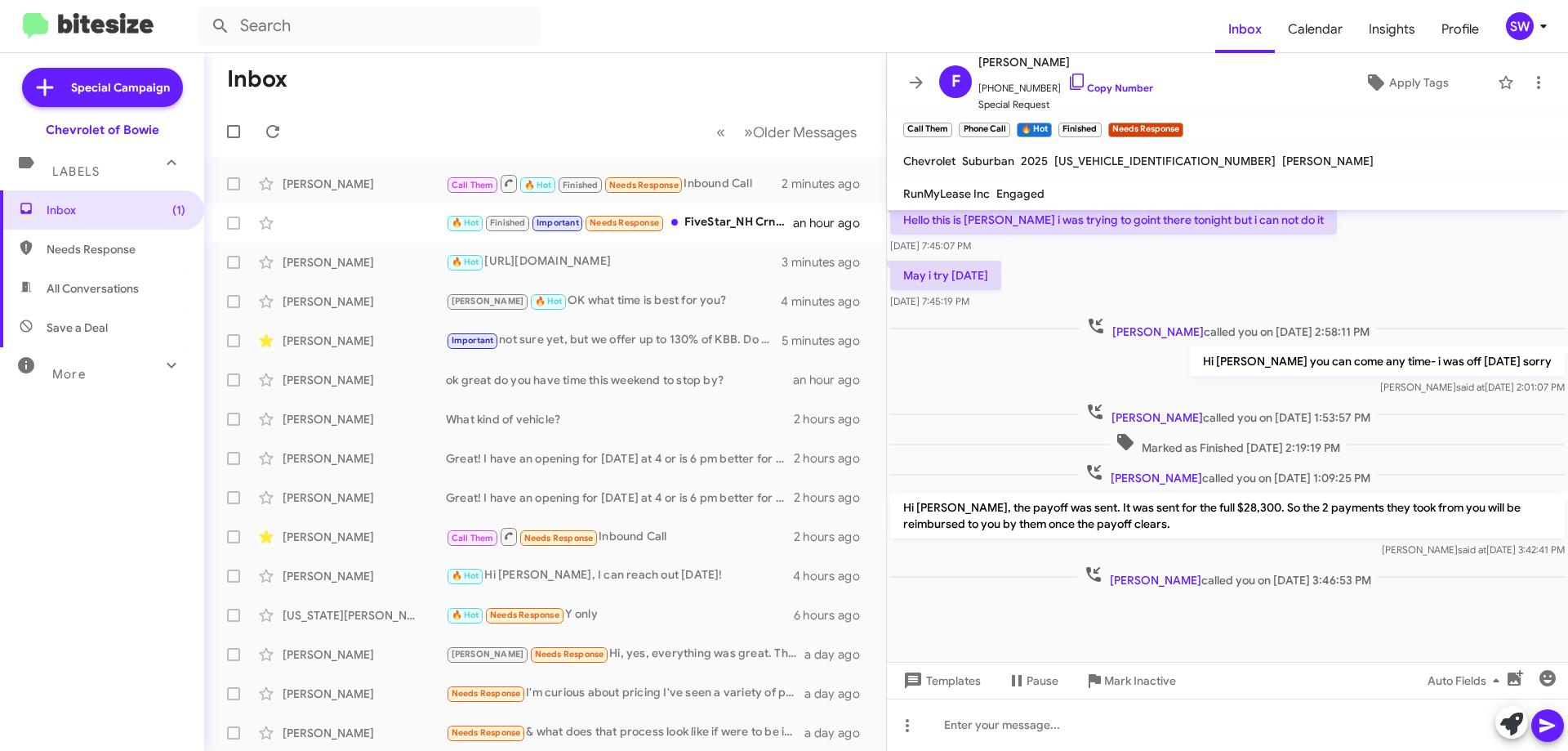
scroll to position [453, 0]
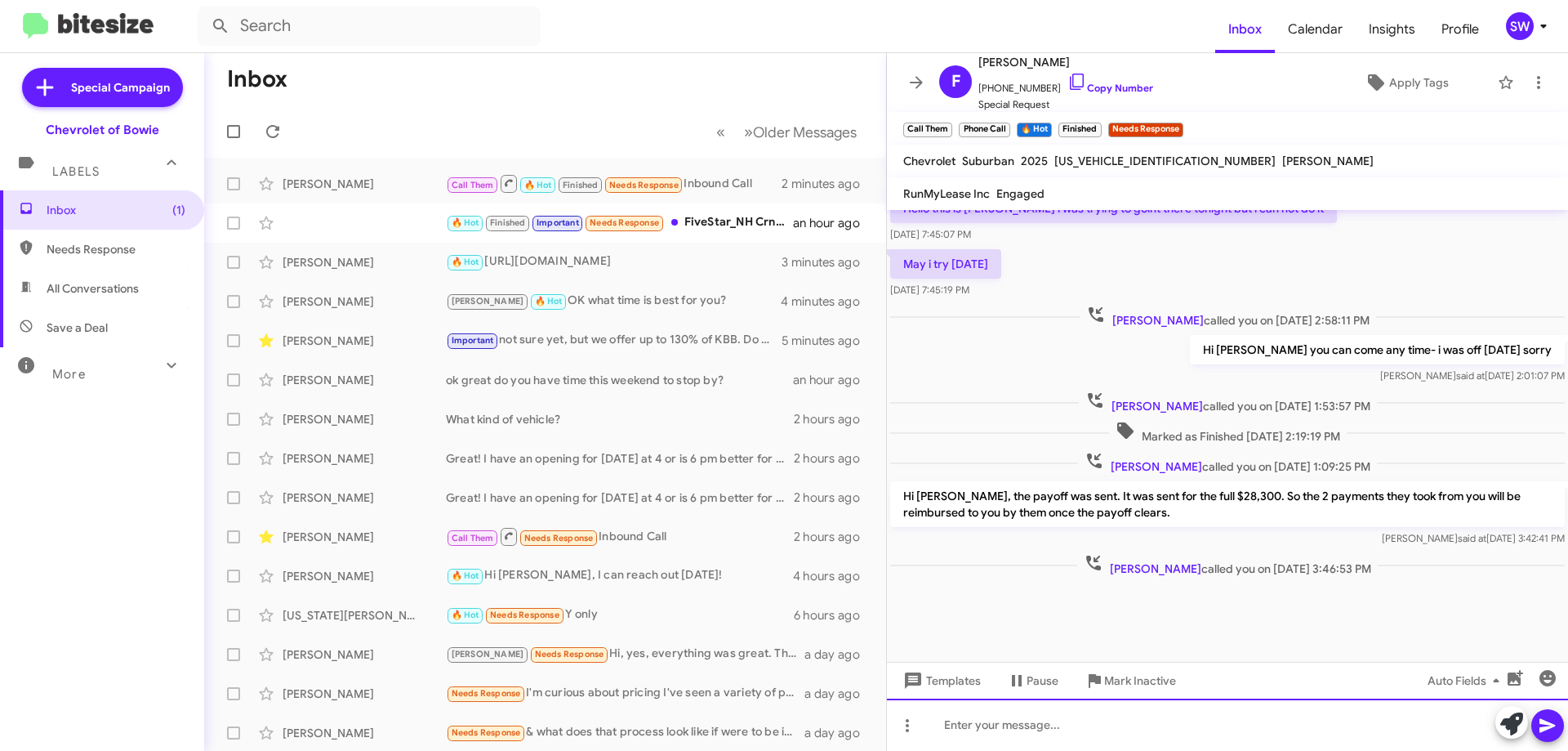
drag, startPoint x: 1042, startPoint y: 728, endPoint x: 1156, endPoint y: 701, distance: 117.2
click at [1043, 728] on div at bounding box center [1227, 724] width 681 height 53
